Goal: Find specific page/section: Find specific page/section

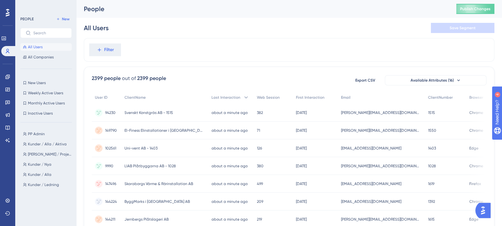
click at [36, 46] on span "All Users" at bounding box center [35, 46] width 15 height 5
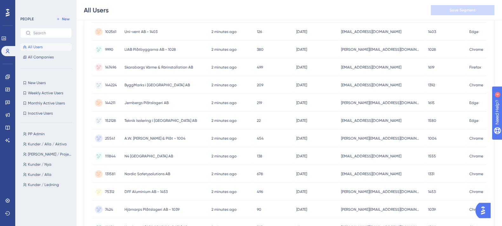
click at [173, 101] on div "Jernbergs Plåtslageri AB Jernbergs Plåtslageri AB" at bounding box center [164, 103] width 87 height 18
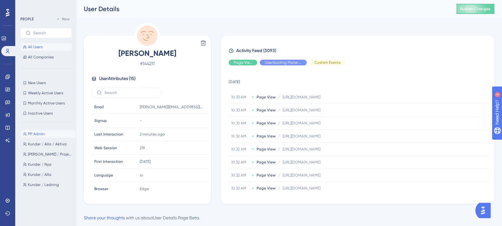
click at [39, 134] on span "PP Admin" at bounding box center [36, 133] width 17 height 5
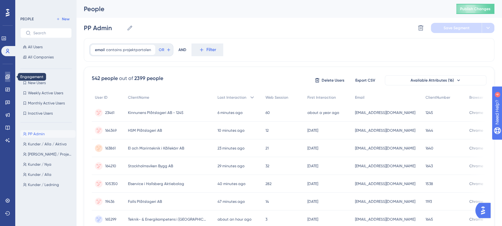
click at [7, 78] on icon at bounding box center [7, 76] width 5 height 5
